Goal: Find contact information: Find contact information

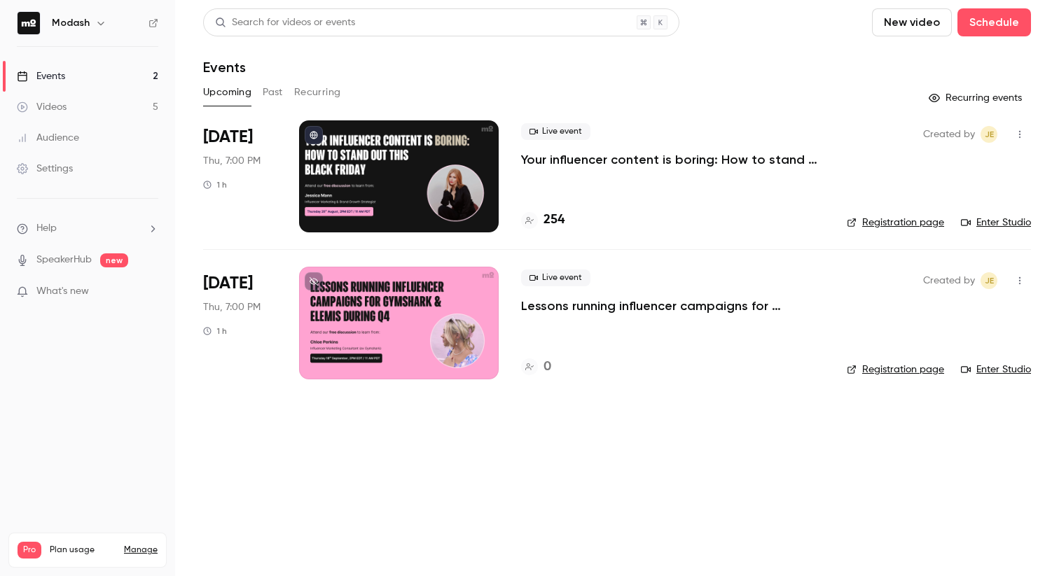
click at [546, 227] on h4 "254" at bounding box center [553, 220] width 21 height 19
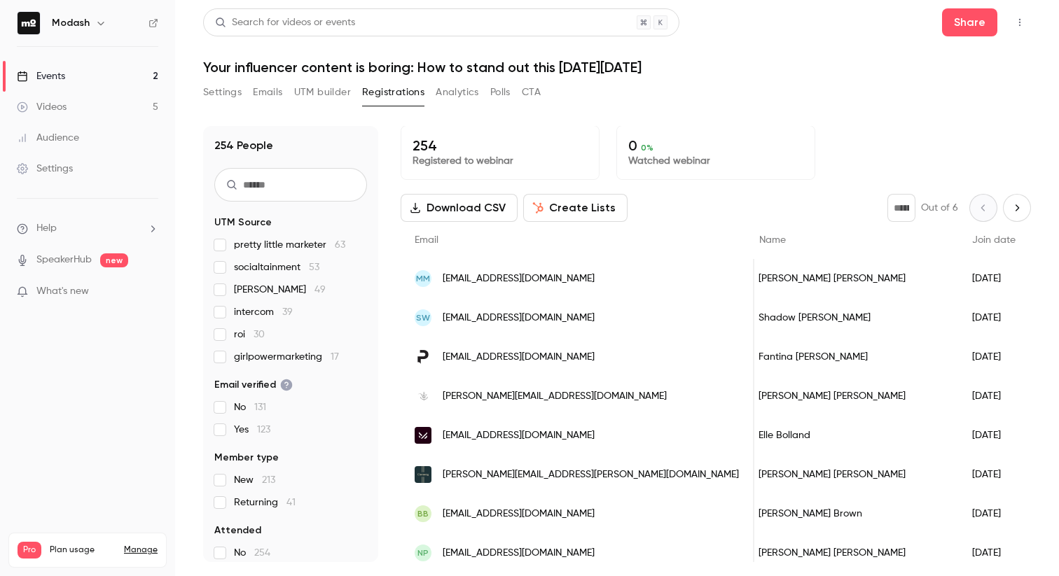
scroll to position [0, 29]
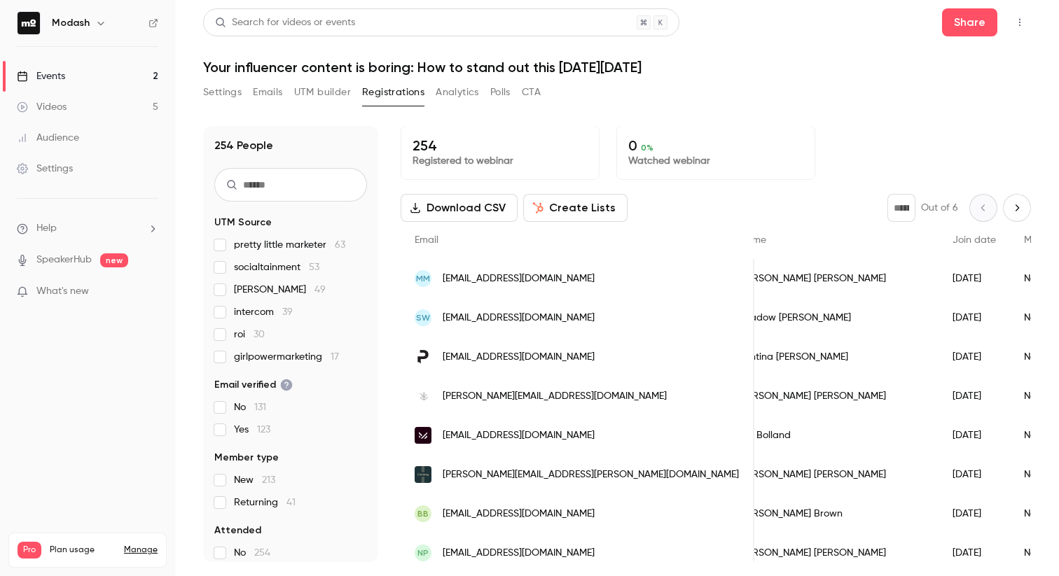
drag, startPoint x: 625, startPoint y: 356, endPoint x: 607, endPoint y: 356, distance: 17.5
click at [607, 356] on div "[EMAIL_ADDRESS][DOMAIN_NAME]" at bounding box center [578, 357] width 354 height 39
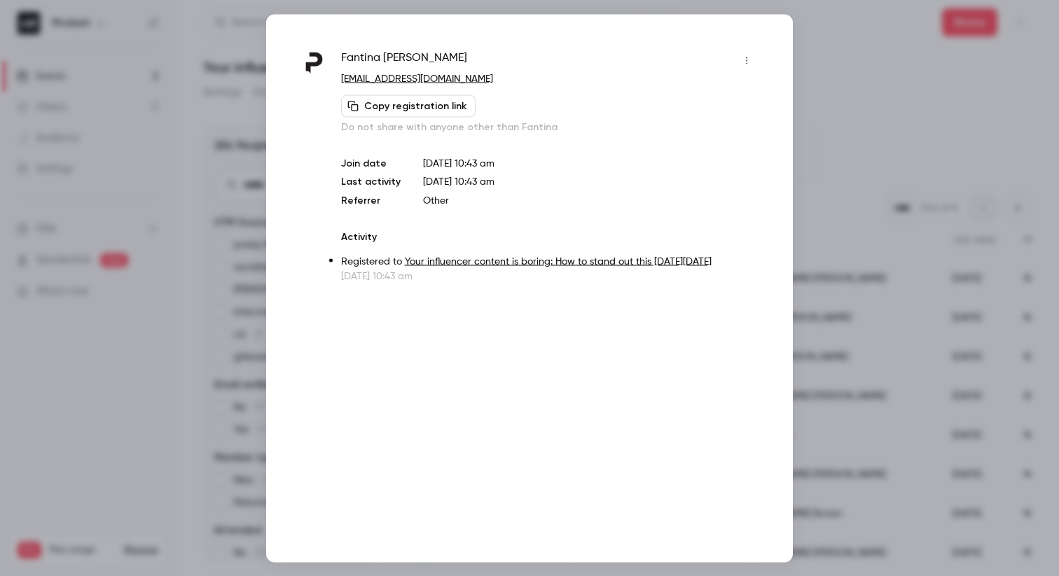
drag, startPoint x: 527, startPoint y: 74, endPoint x: 459, endPoint y: 74, distance: 68.6
click at [459, 74] on p "[EMAIL_ADDRESS][DOMAIN_NAME]" at bounding box center [549, 78] width 417 height 15
click at [826, 42] on div at bounding box center [529, 288] width 1059 height 576
